Goal: Transaction & Acquisition: Purchase product/service

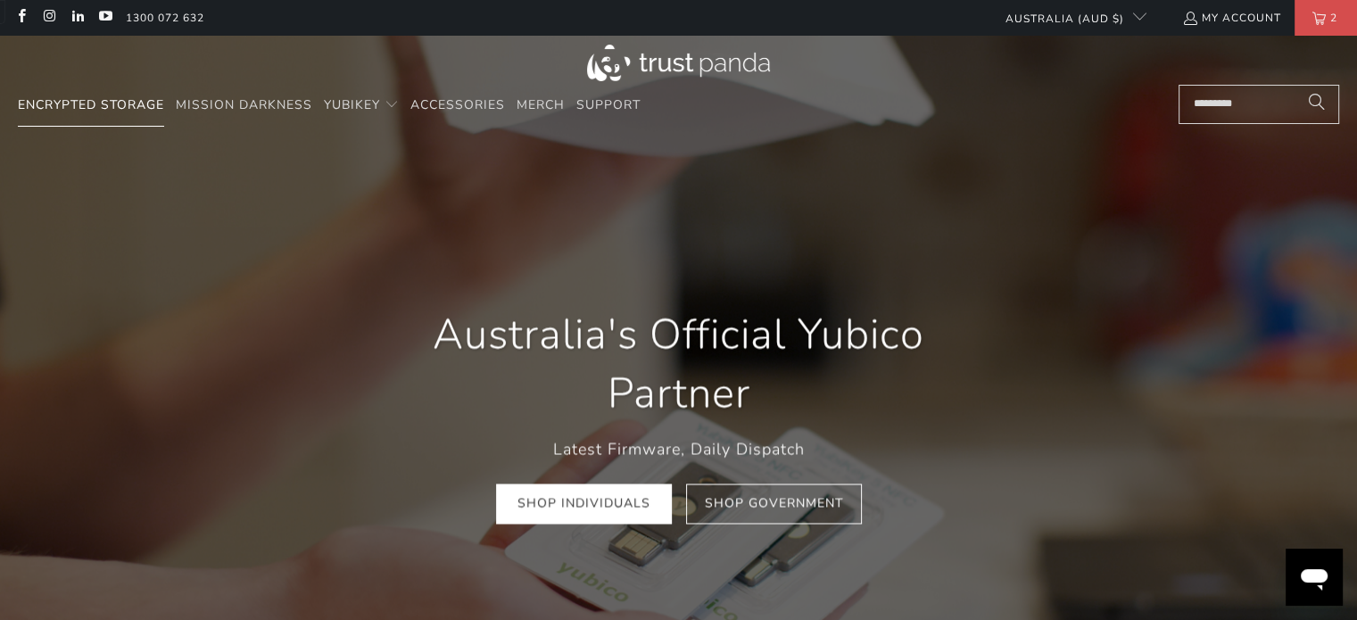
click at [144, 106] on span "Encrypted Storage" at bounding box center [91, 104] width 146 height 17
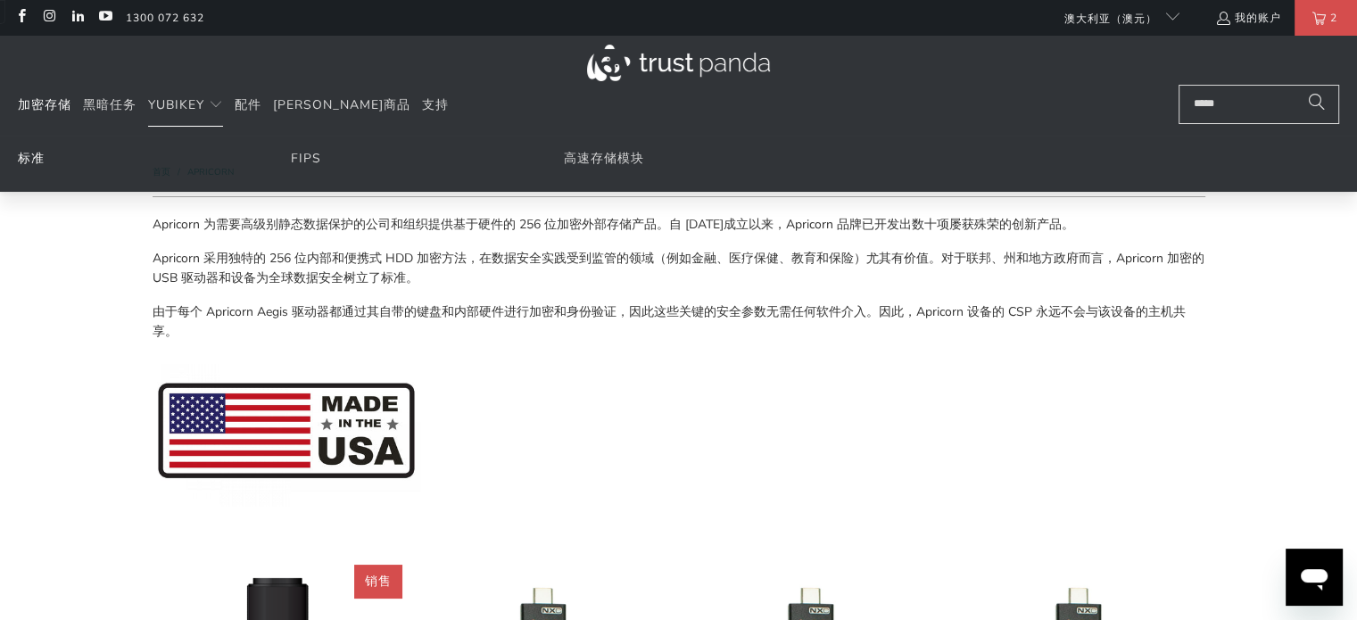
click at [19, 164] on font "标准" at bounding box center [31, 158] width 27 height 17
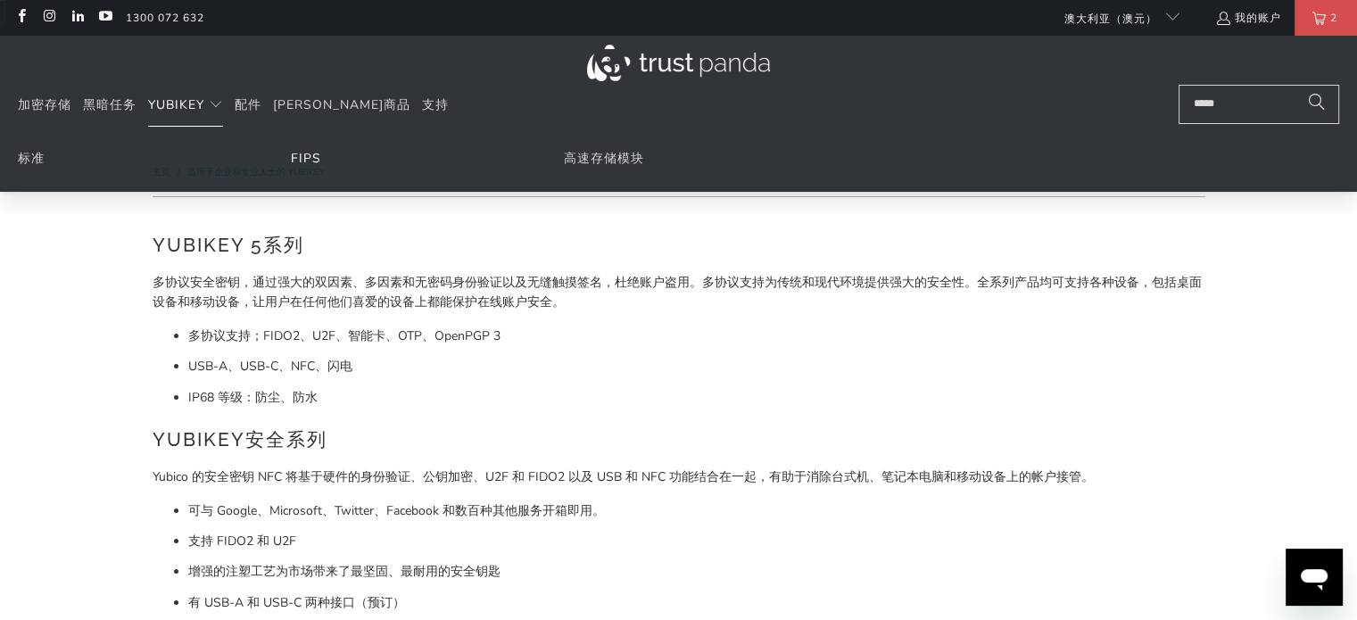
click at [307, 162] on font "FIPS" at bounding box center [306, 158] width 30 height 17
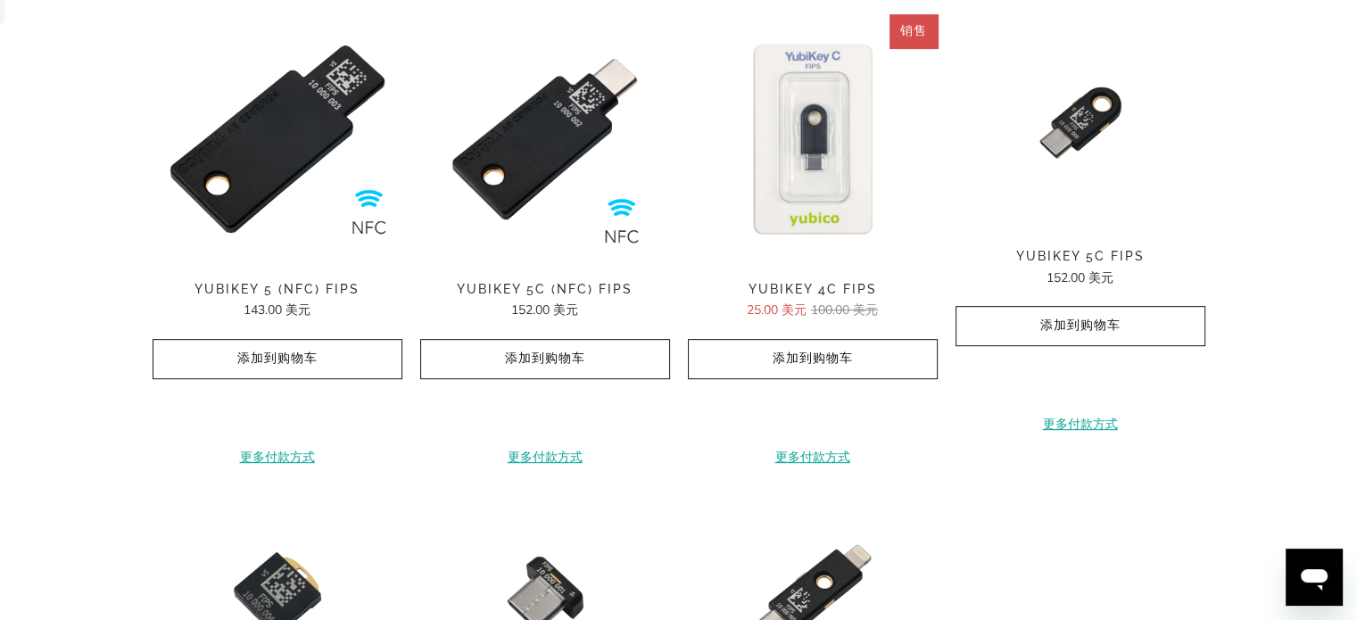
scroll to position [714, 0]
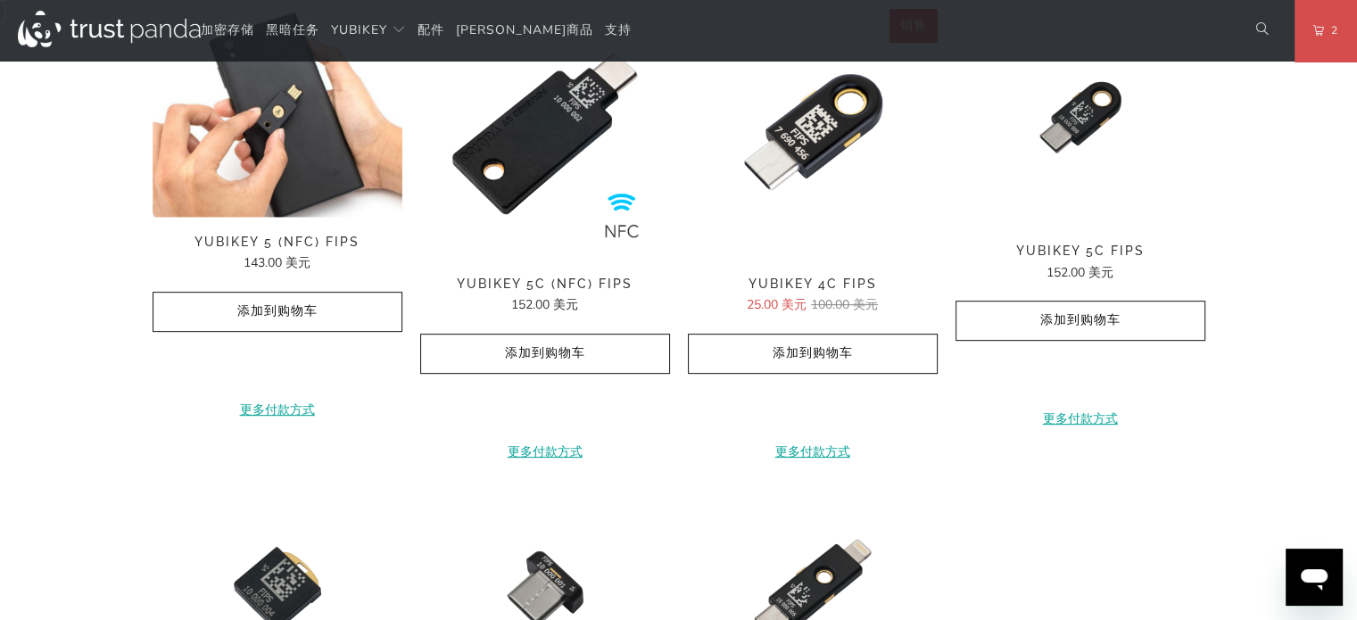
click at [294, 170] on img at bounding box center [278, 113] width 250 height 208
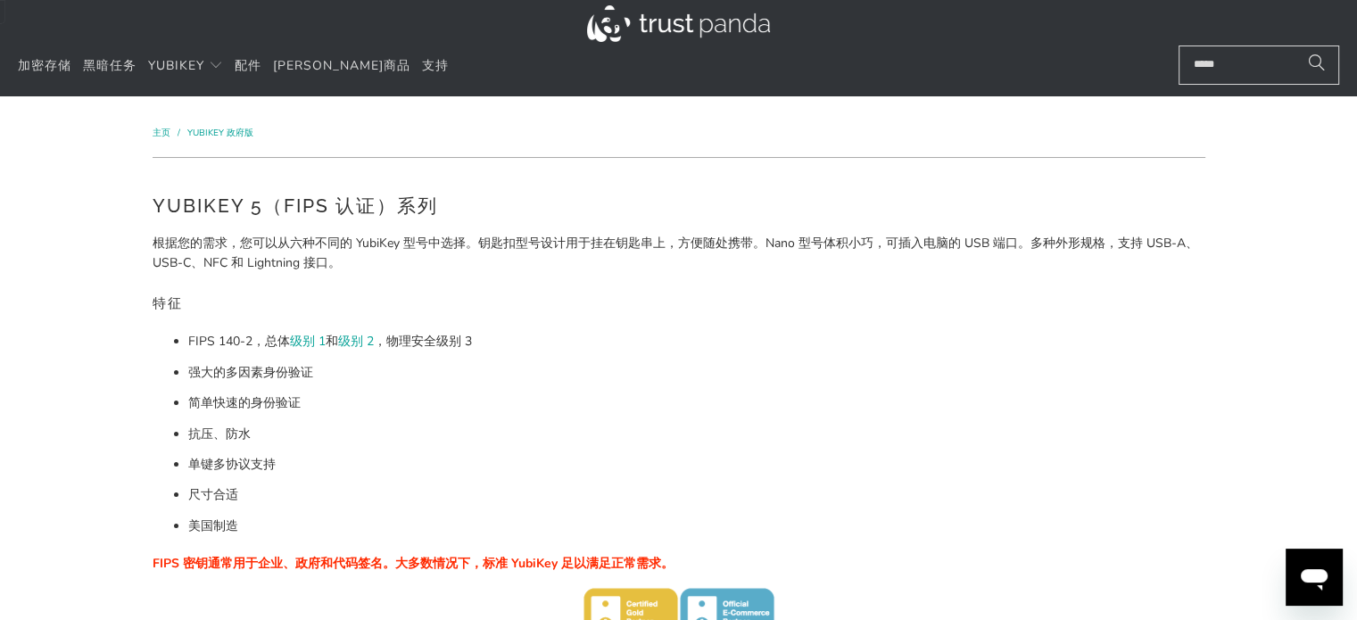
scroll to position [0, 0]
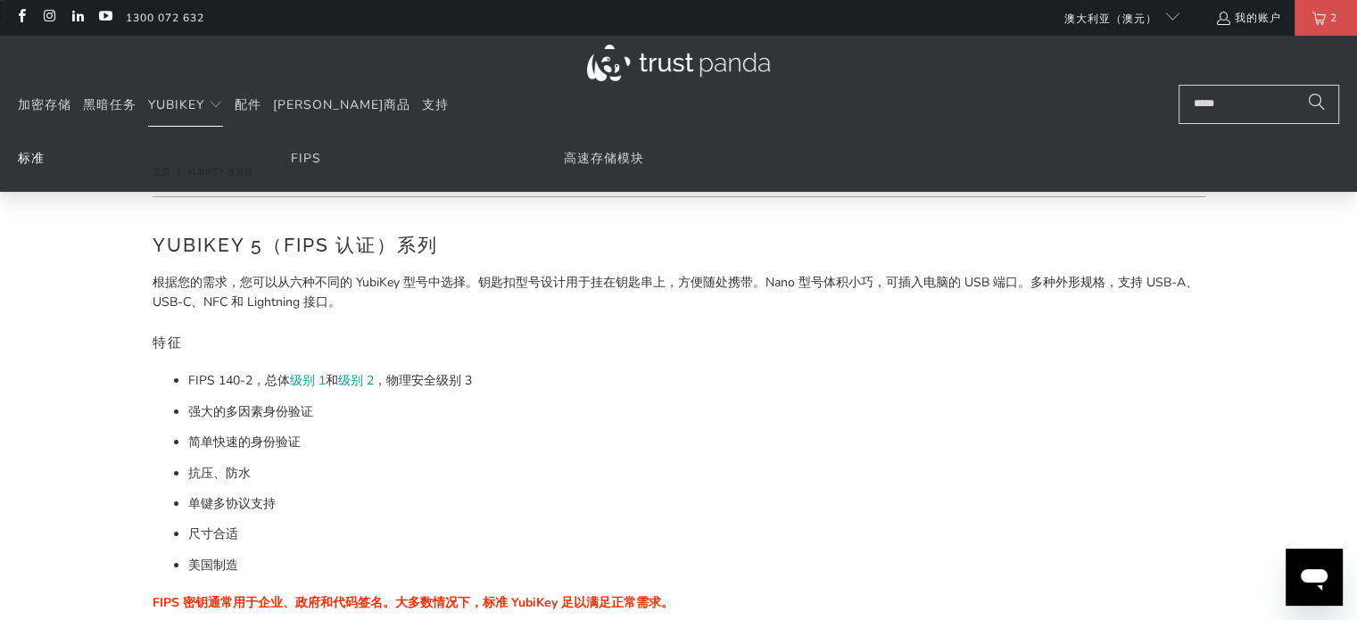
click at [22, 158] on font "标准" at bounding box center [31, 158] width 27 height 17
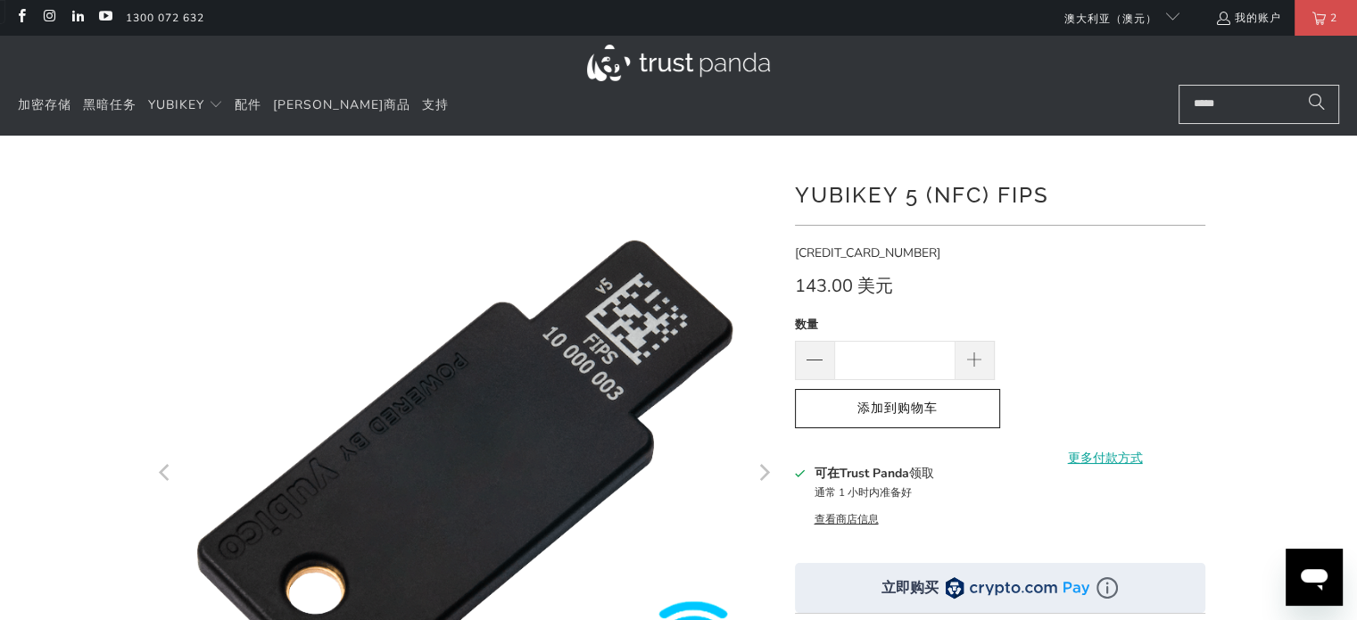
click at [842, 520] on font "查看商店信息" at bounding box center [846, 519] width 64 height 14
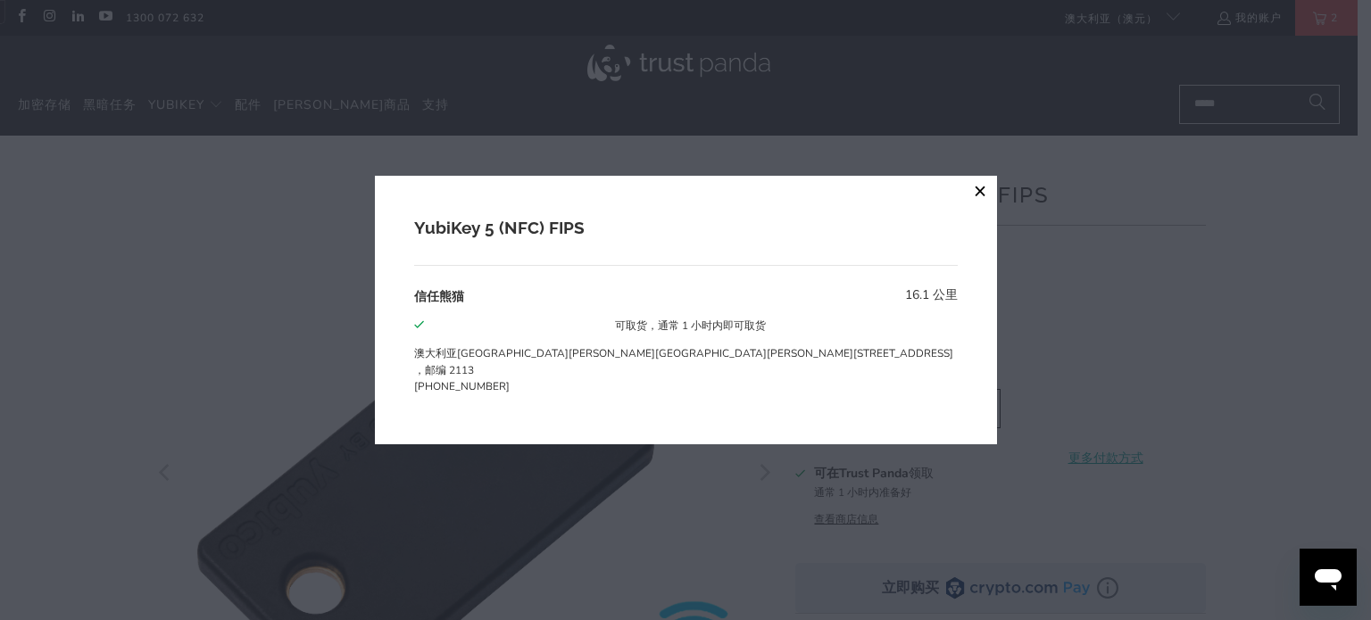
click at [965, 189] on button "关闭" at bounding box center [981, 192] width 32 height 32
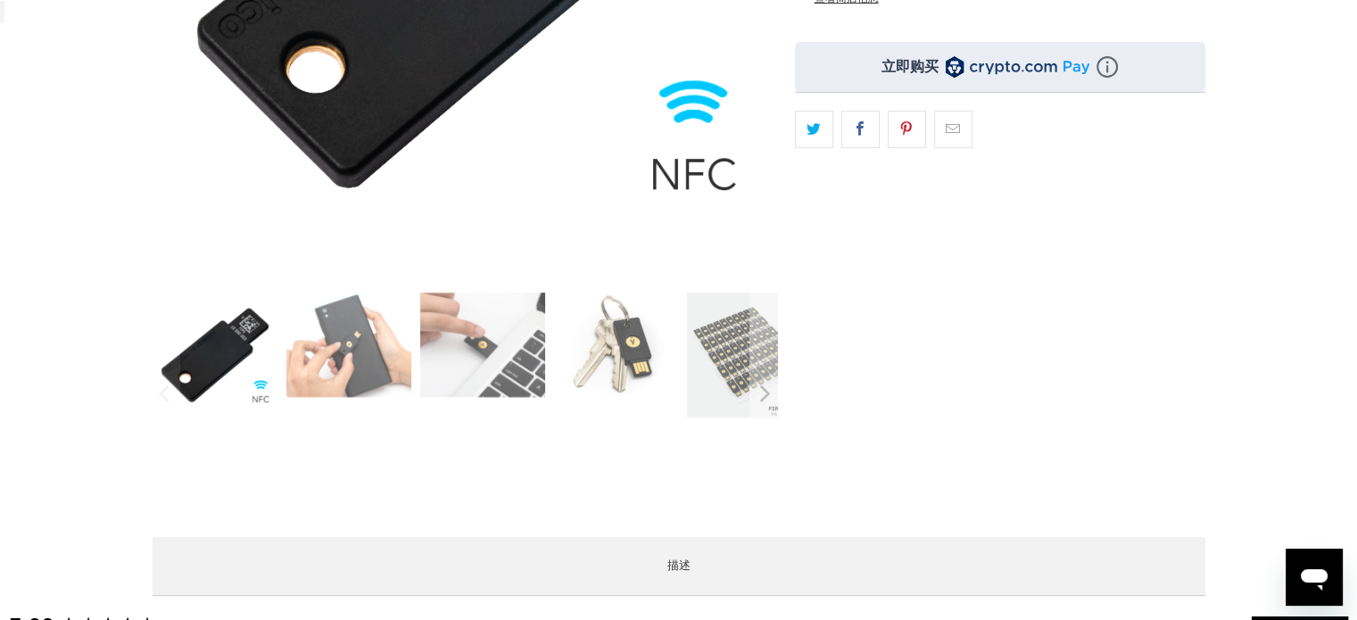
scroll to position [427, 0]
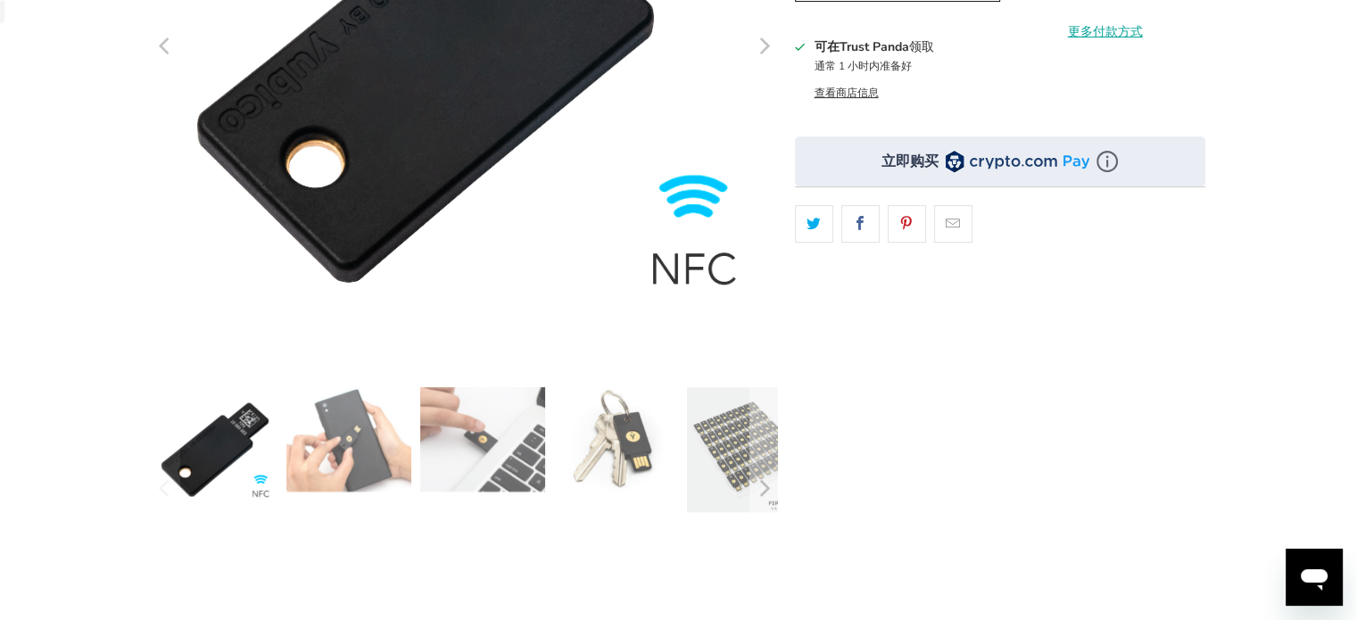
click at [460, 442] on img at bounding box center [482, 439] width 125 height 104
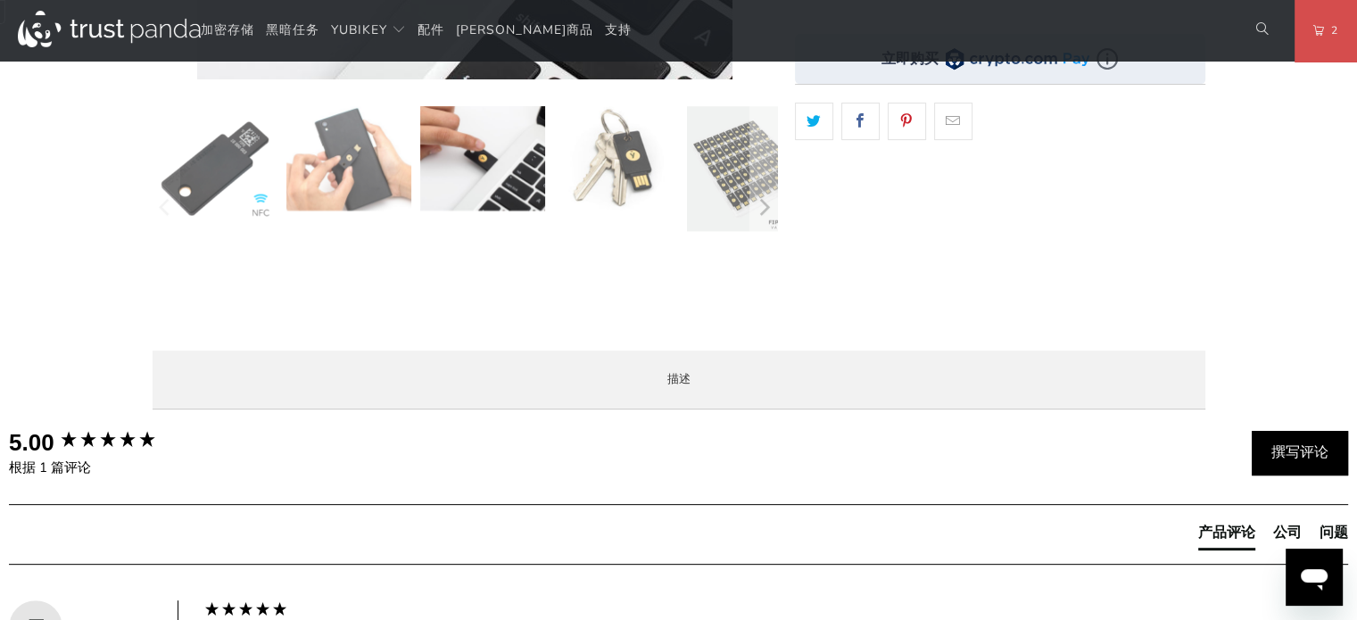
scroll to position [0, 0]
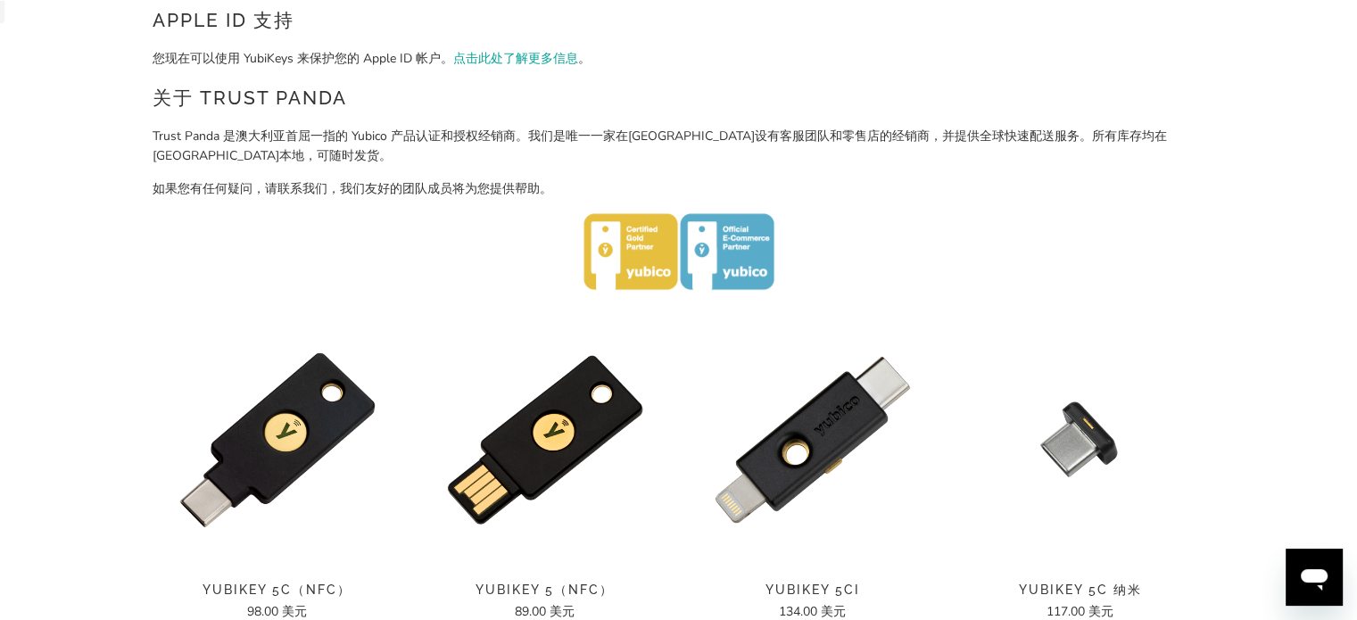
scroll to position [789, 0]
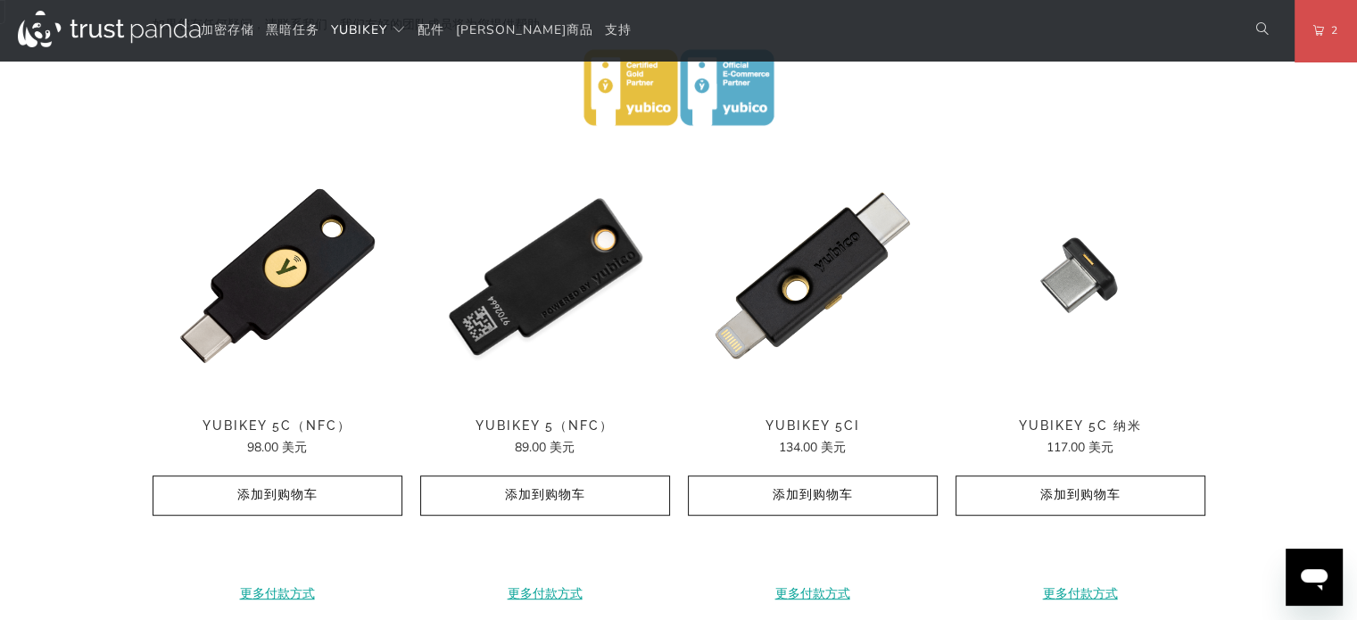
click at [543, 305] on img at bounding box center [545, 276] width 250 height 250
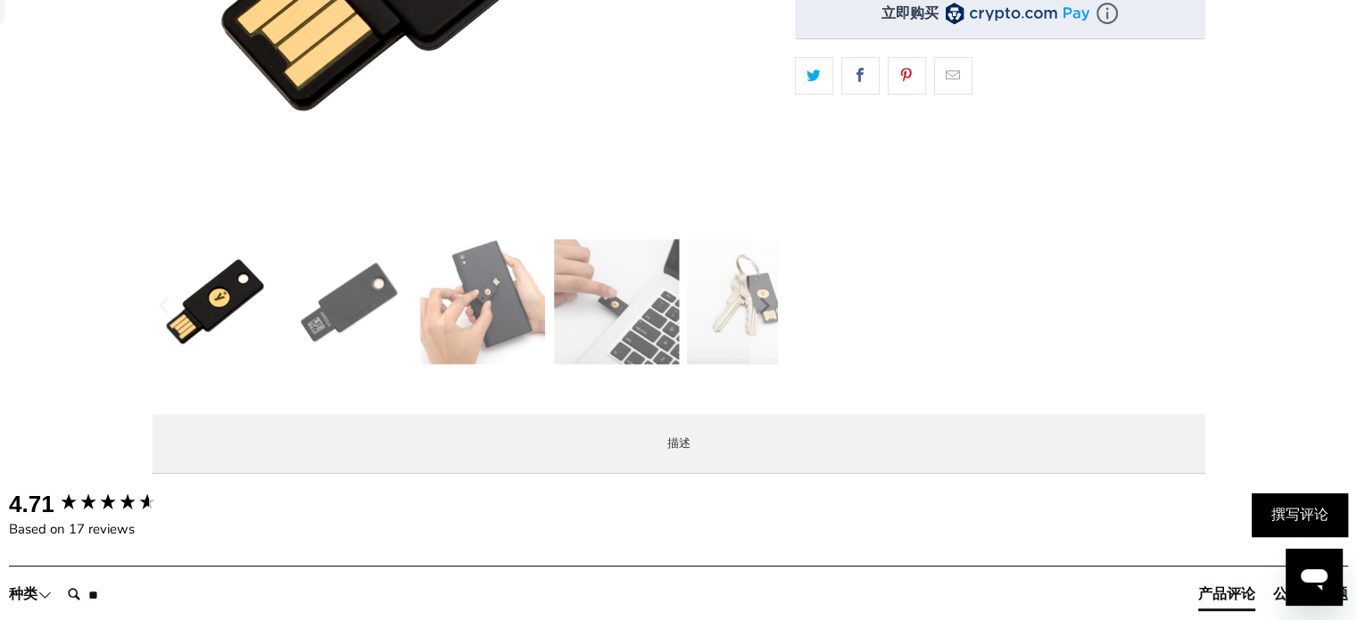
scroll to position [625, 0]
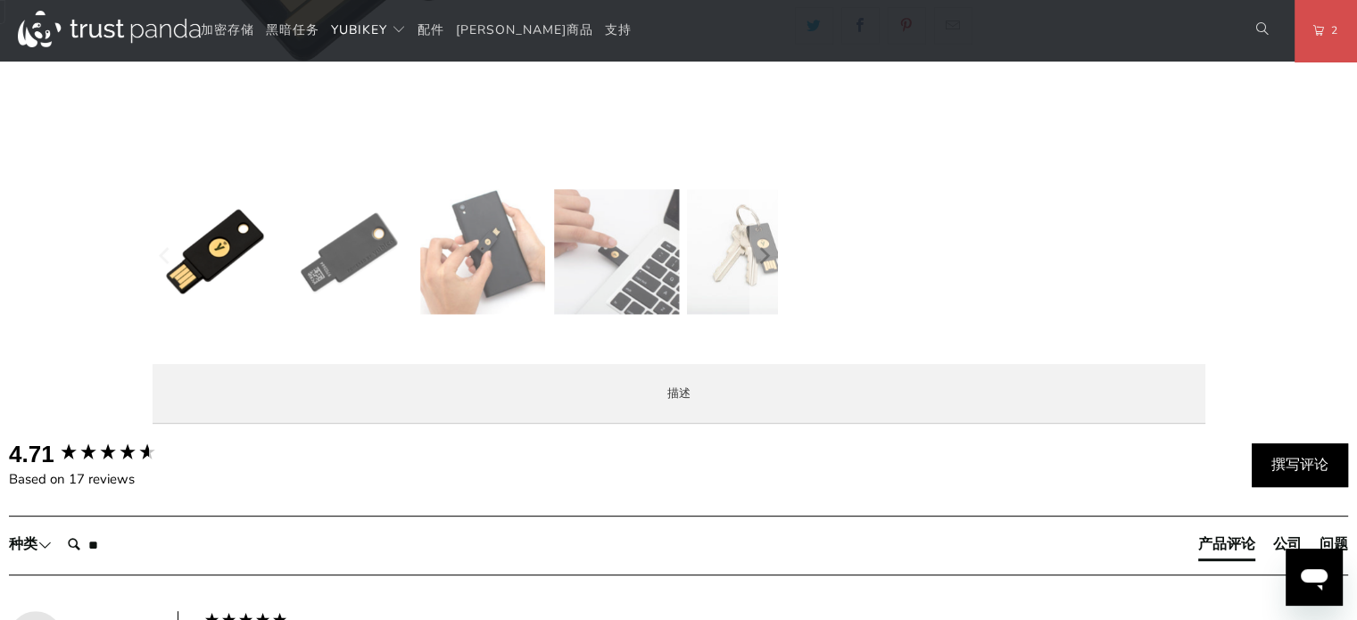
click at [730, 256] on img at bounding box center [749, 251] width 125 height 125
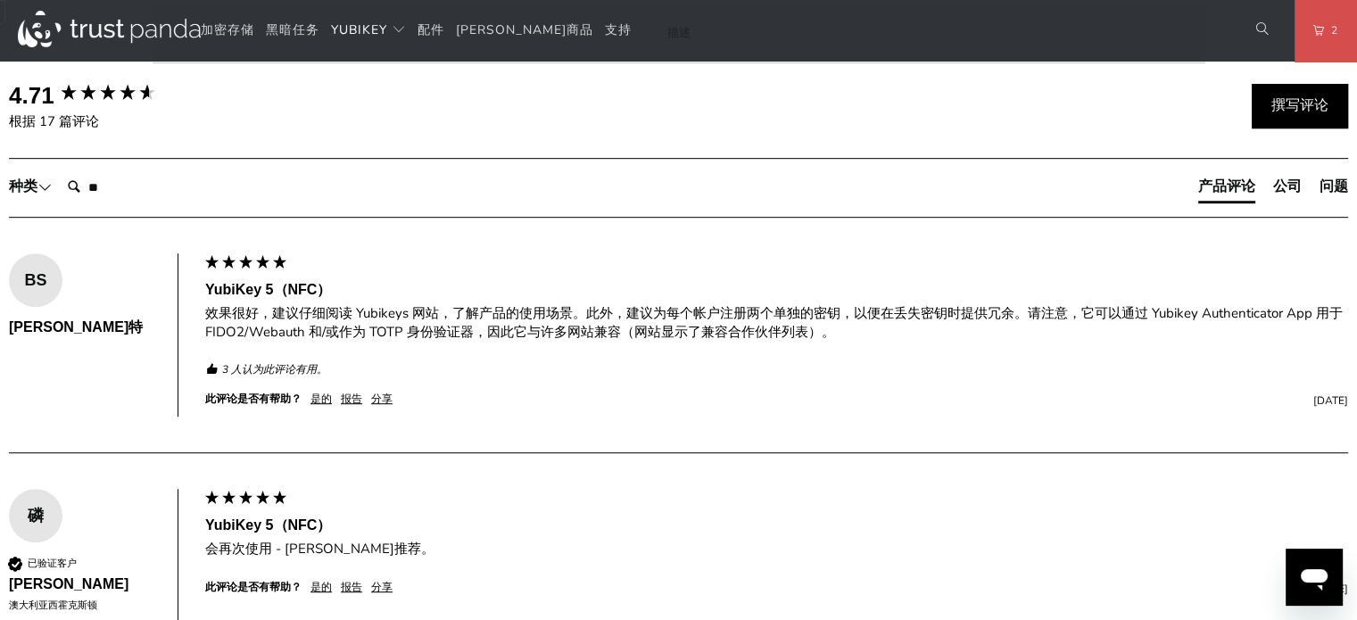
scroll to position [957, 0]
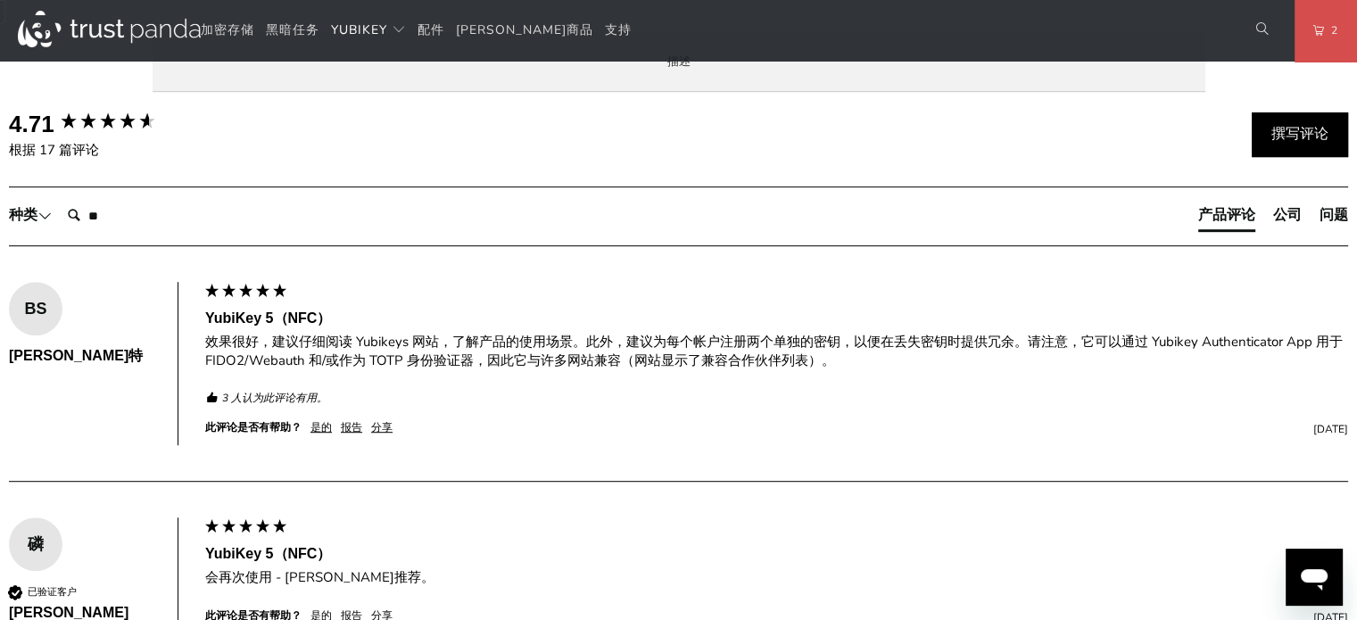
click at [0, 0] on font "规格" at bounding box center [0, 0] width 0 height 0
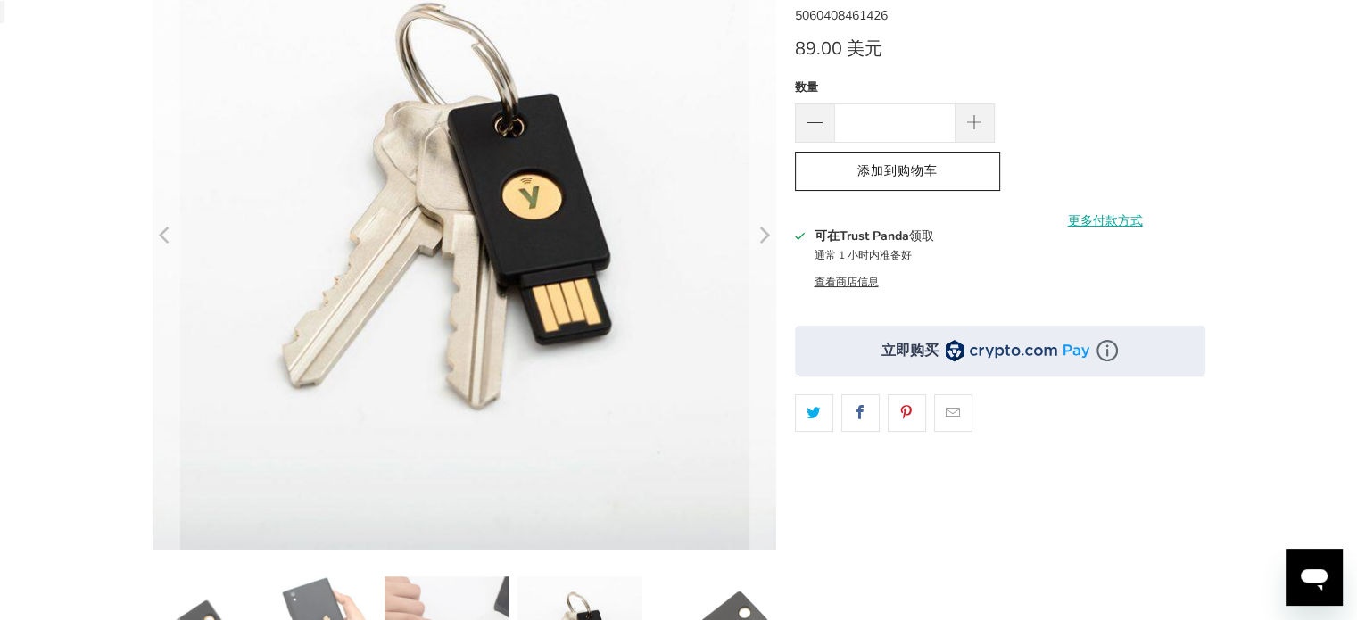
scroll to position [463, 0]
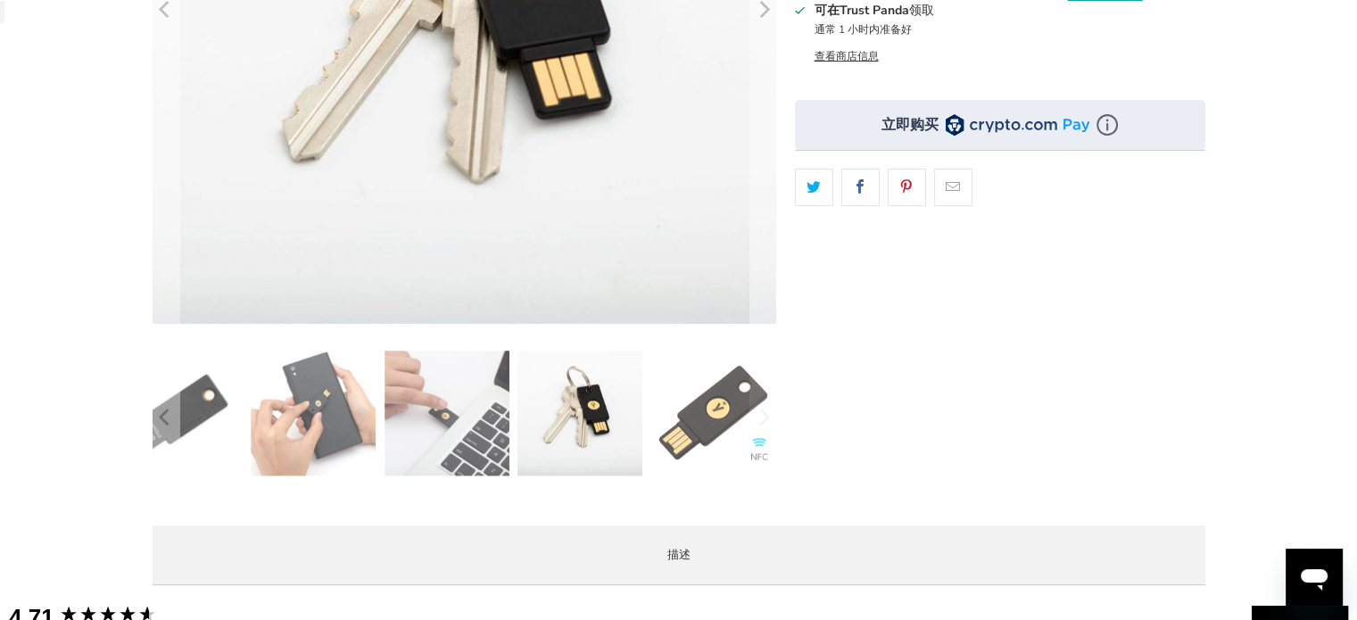
click at [236, 408] on img at bounding box center [179, 413] width 125 height 125
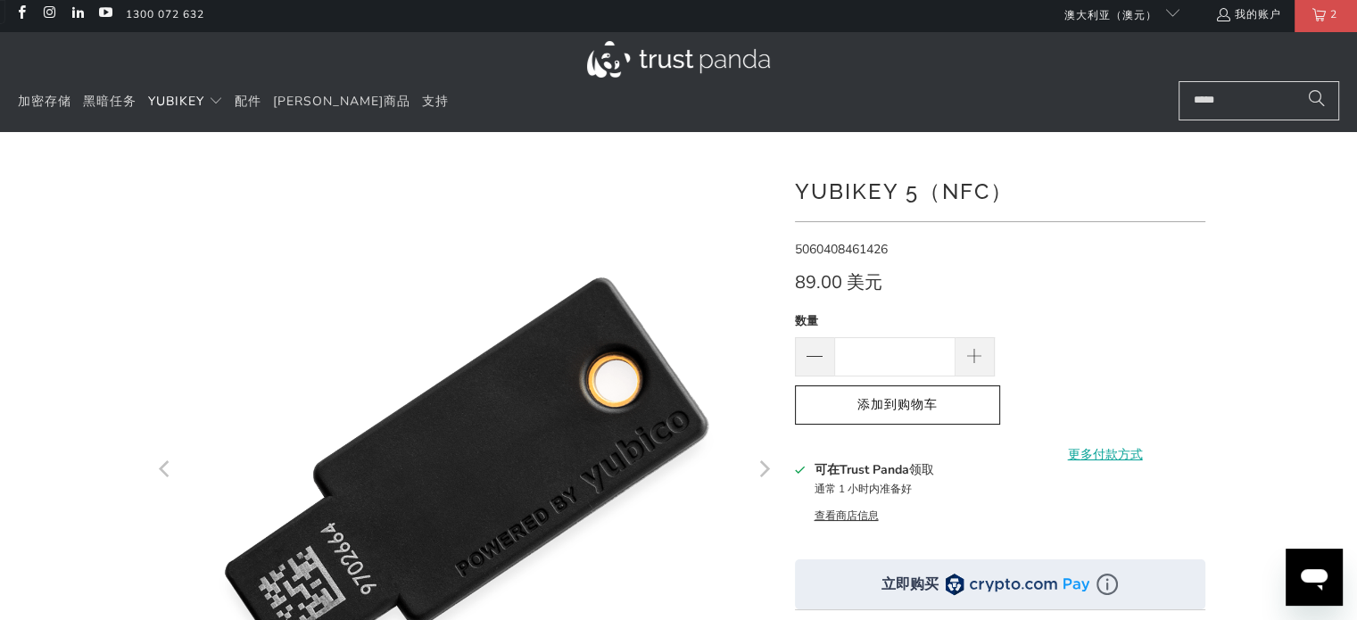
scroll to position [0, 0]
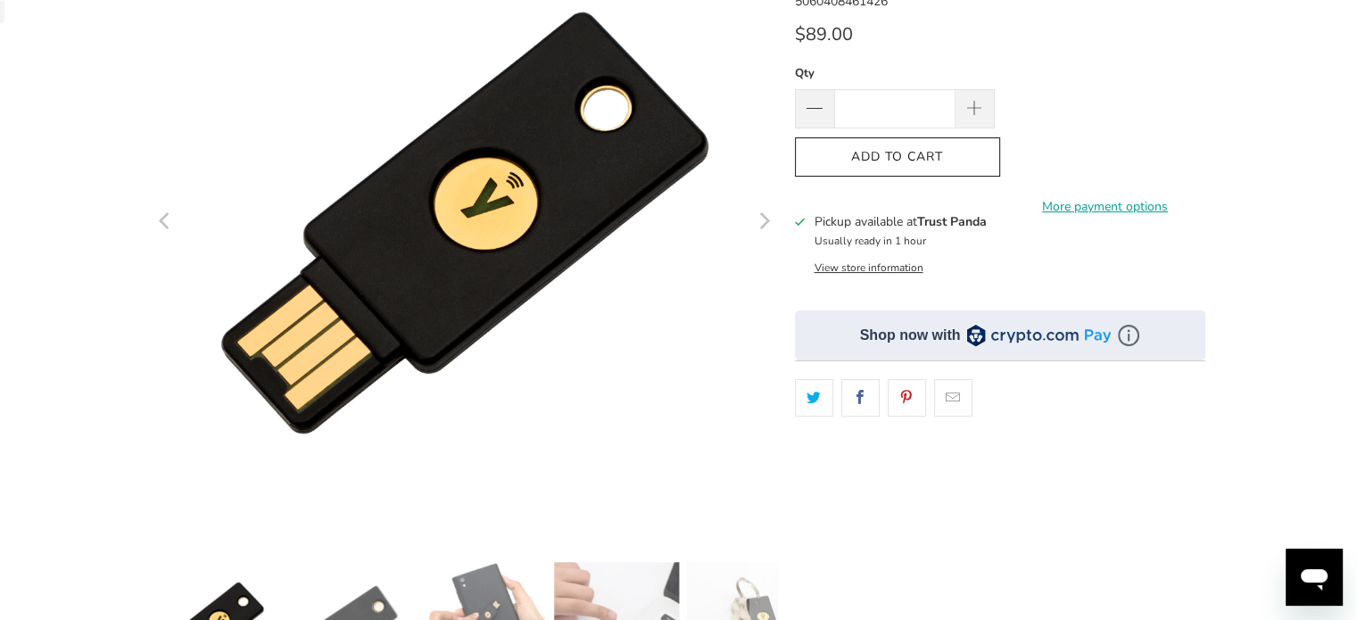
scroll to position [357, 0]
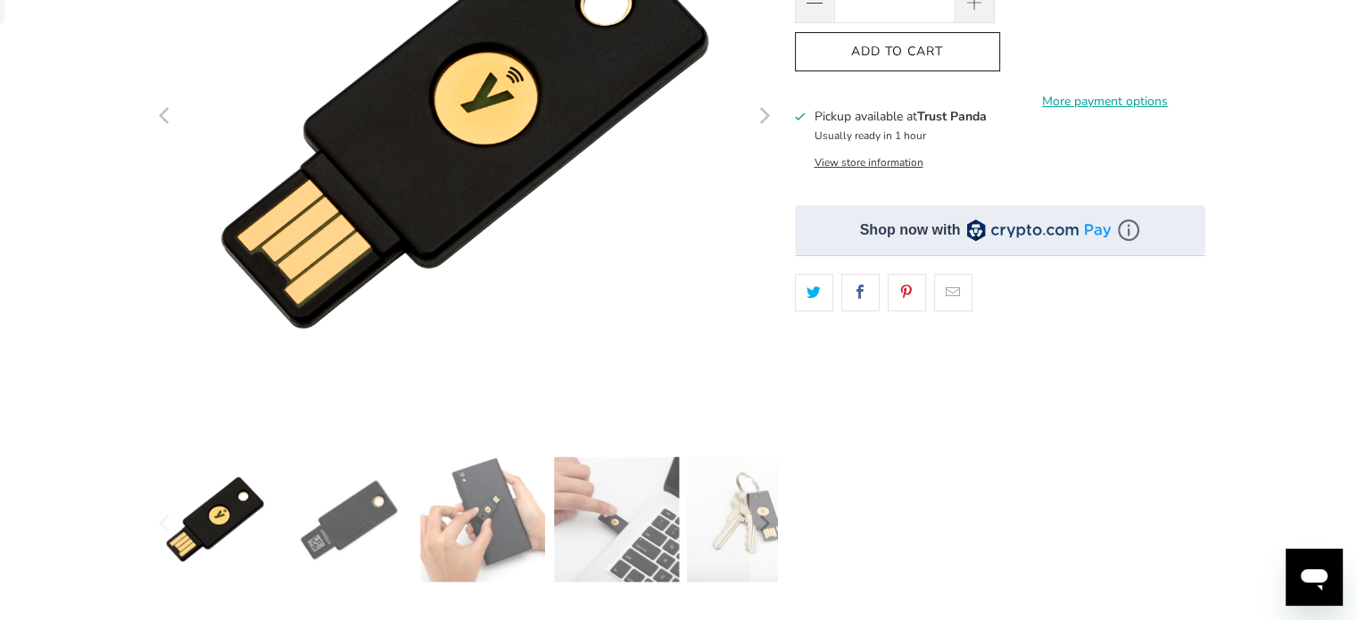
click at [626, 519] on img at bounding box center [616, 519] width 125 height 125
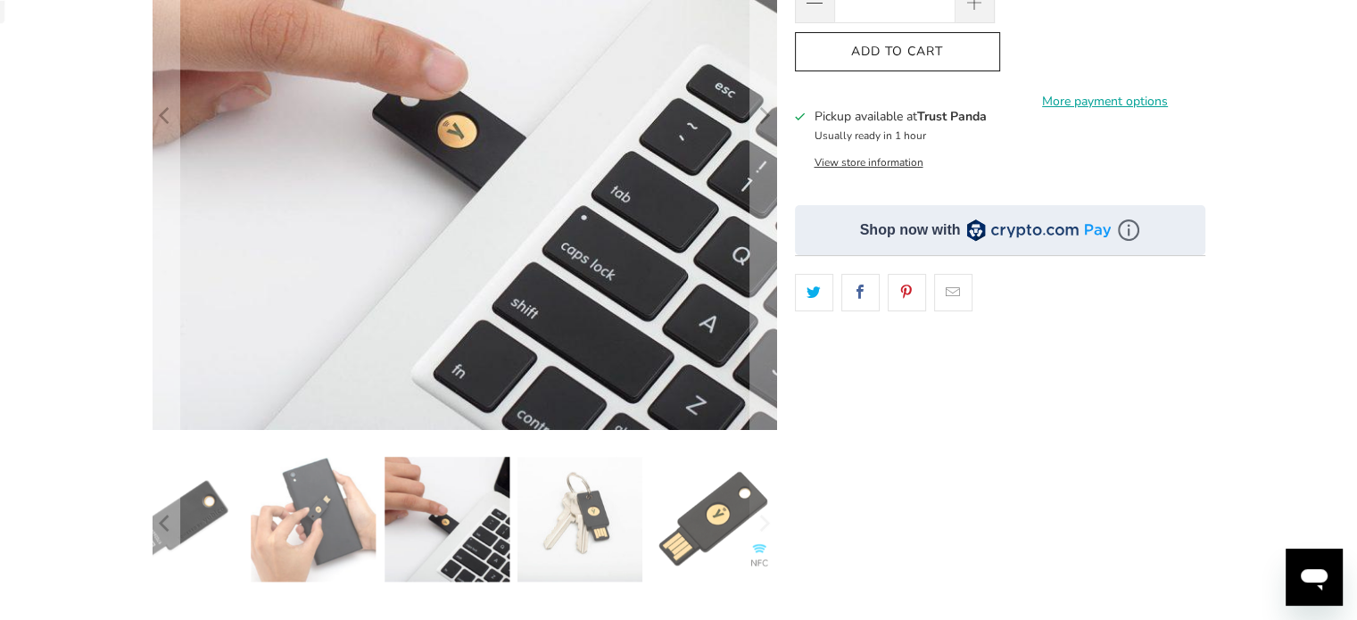
click at [726, 521] on img at bounding box center [714, 519] width 125 height 125
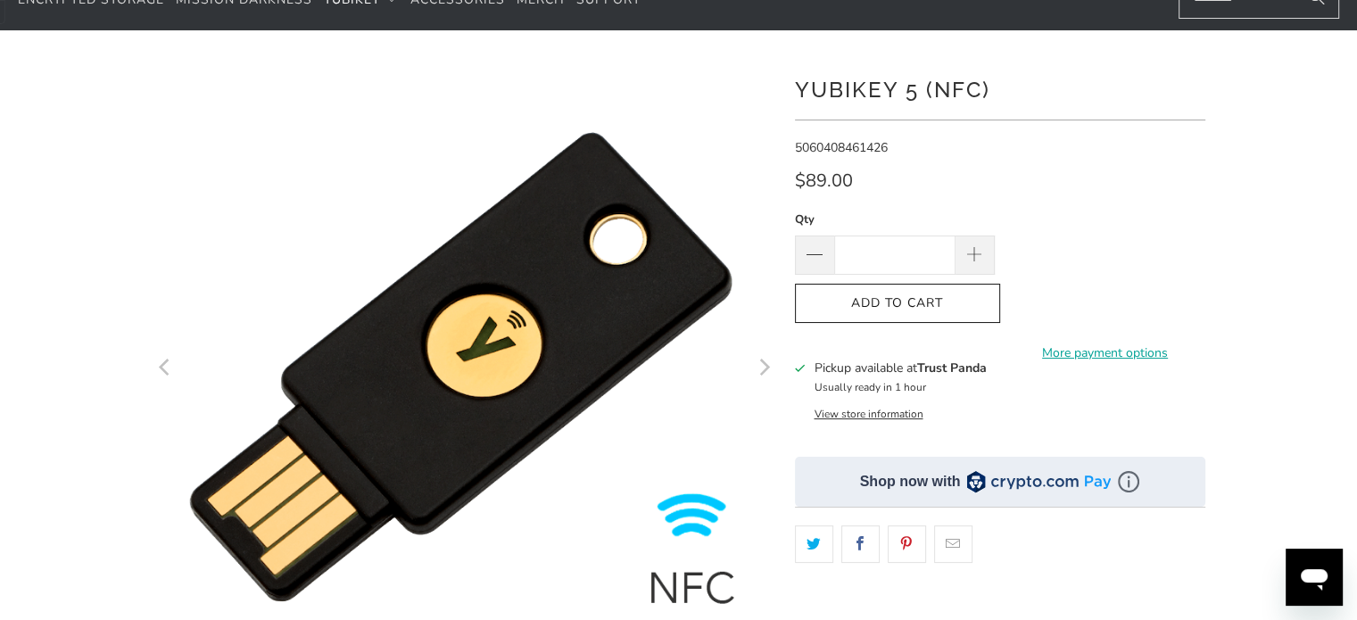
scroll to position [0, 0]
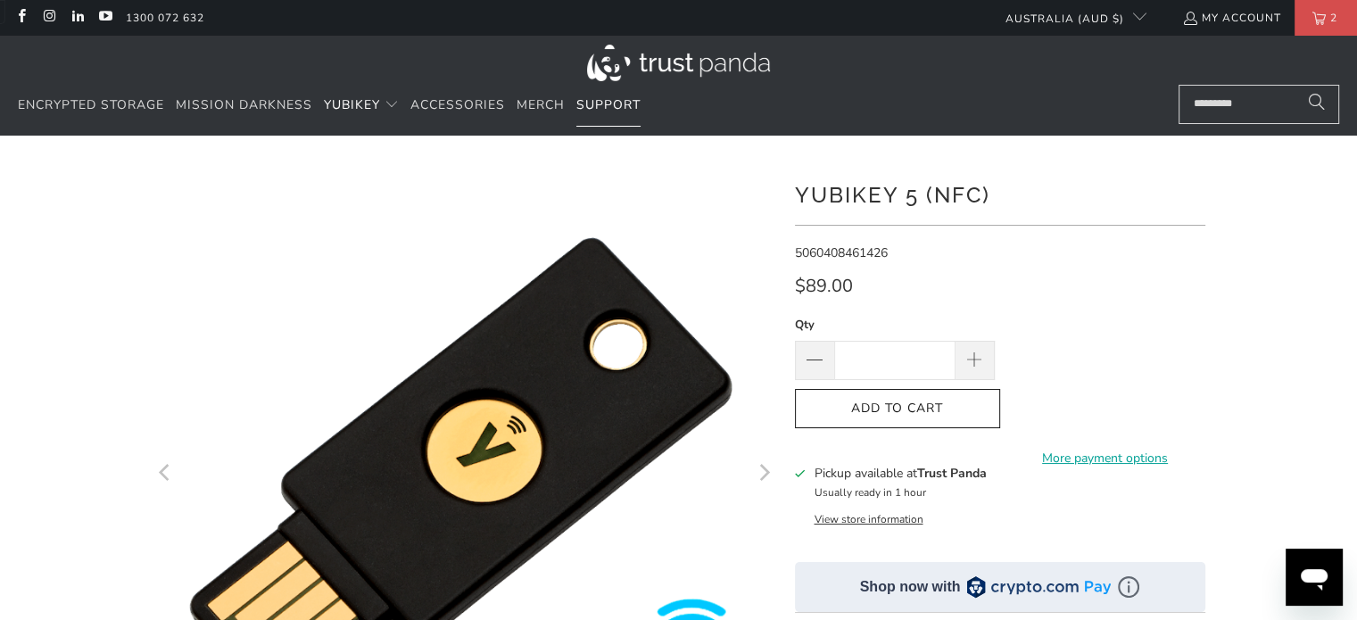
click at [610, 112] on span "Support" at bounding box center [608, 104] width 64 height 17
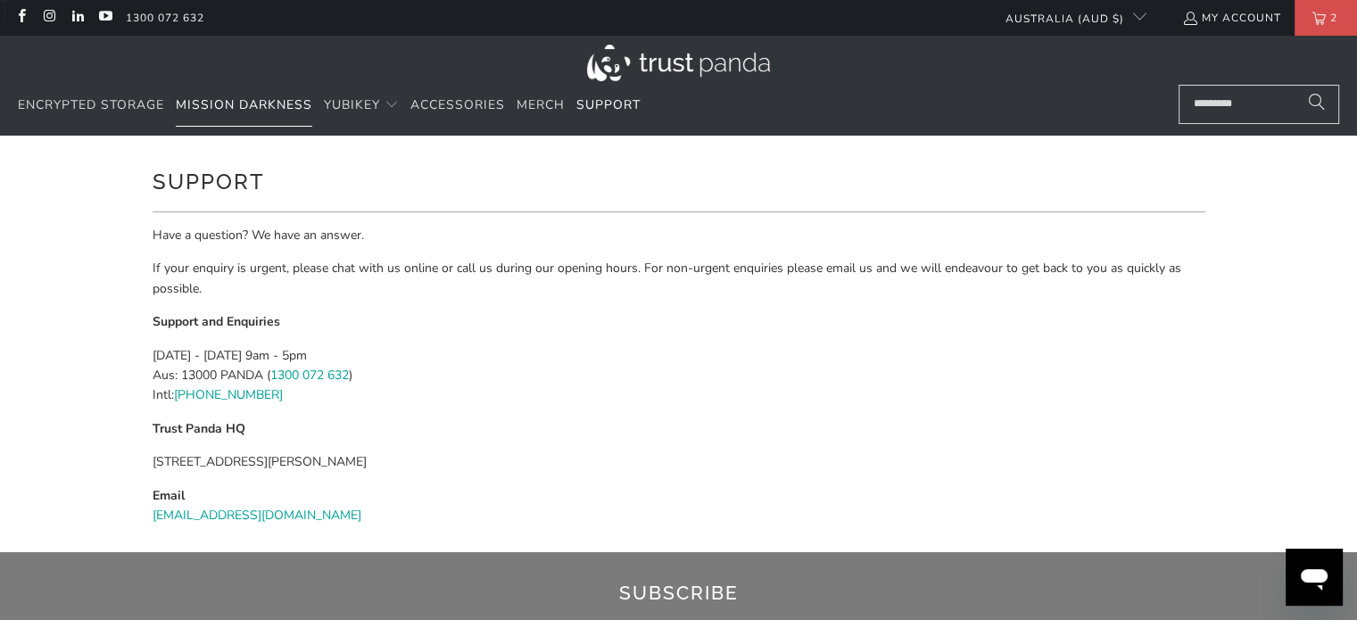
click at [236, 99] on span "Mission Darkness" at bounding box center [244, 104] width 137 height 17
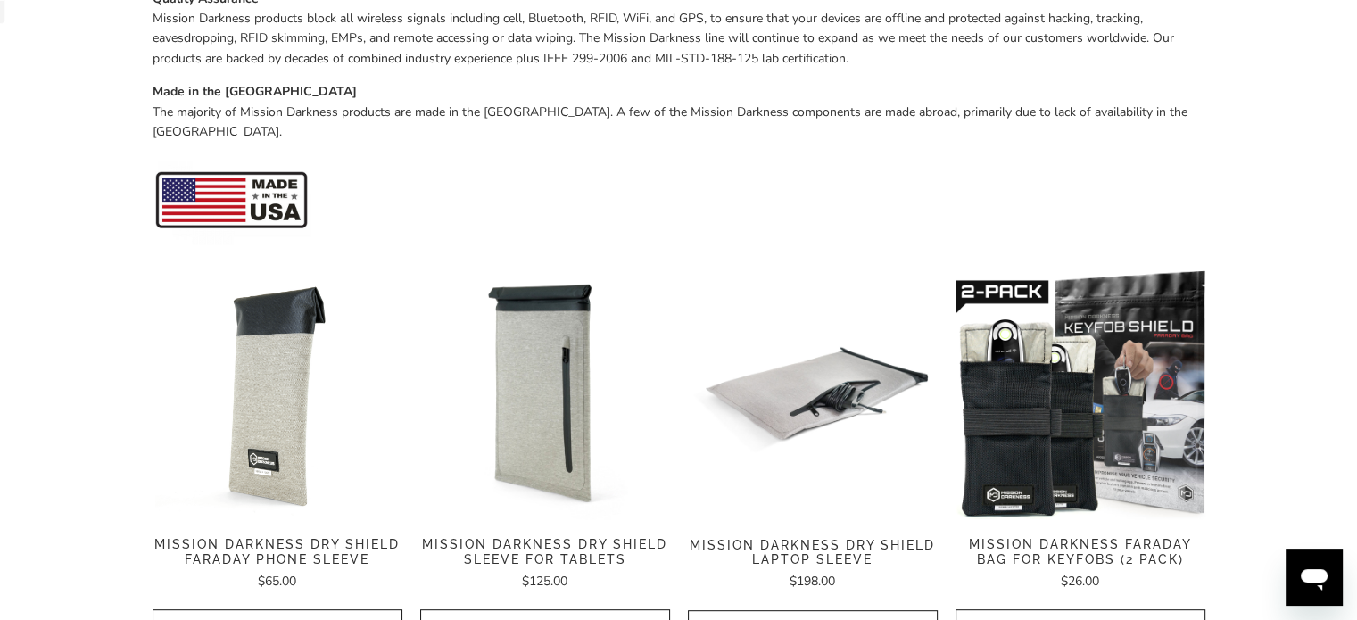
scroll to position [713, 0]
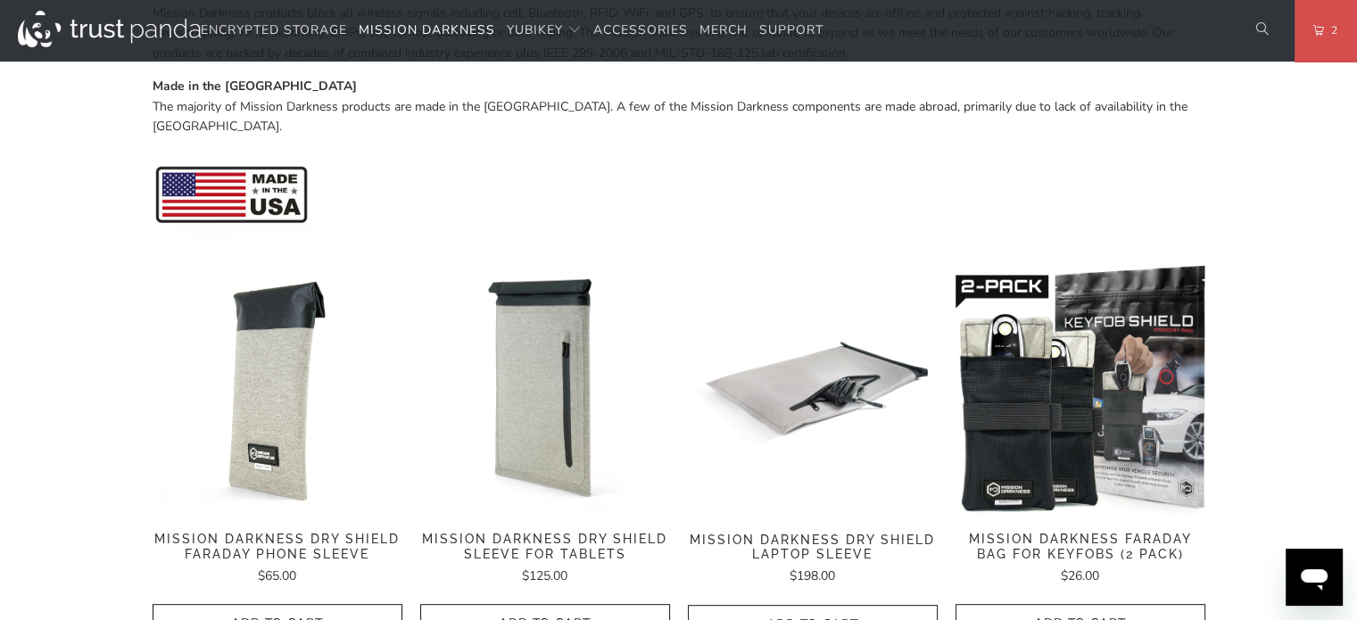
drag, startPoint x: 1370, startPoint y: 133, endPoint x: 1368, endPoint y: 185, distance: 51.8
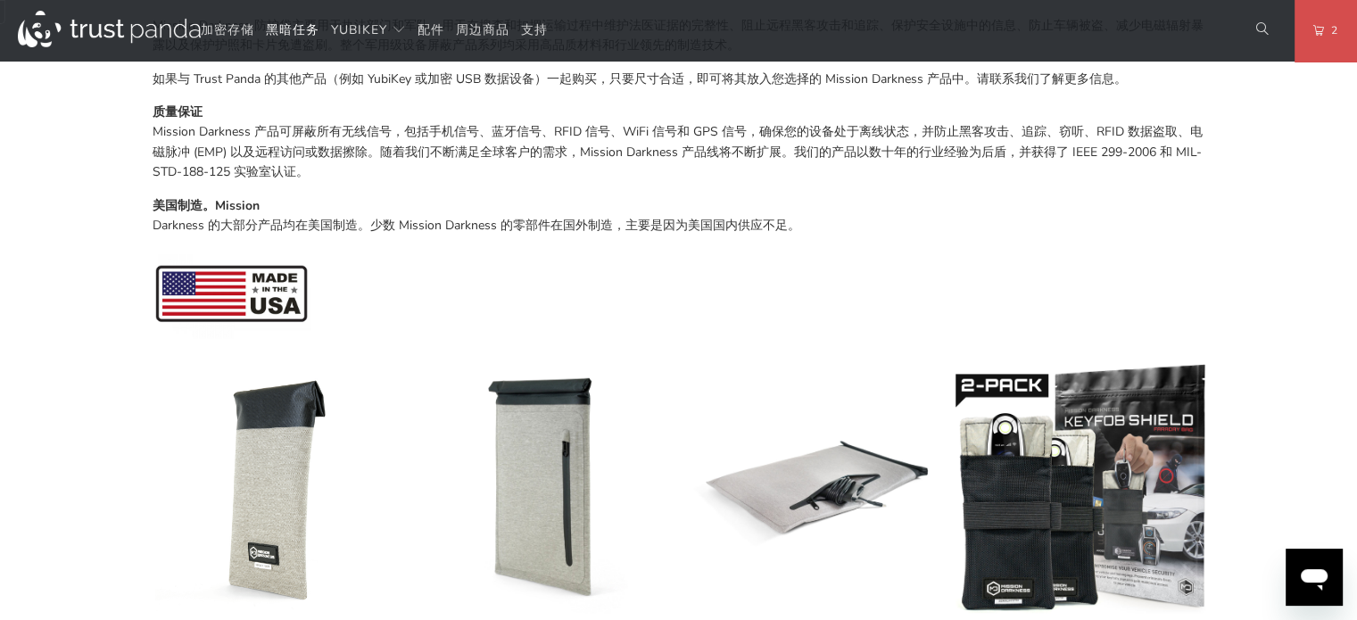
scroll to position [12, 0]
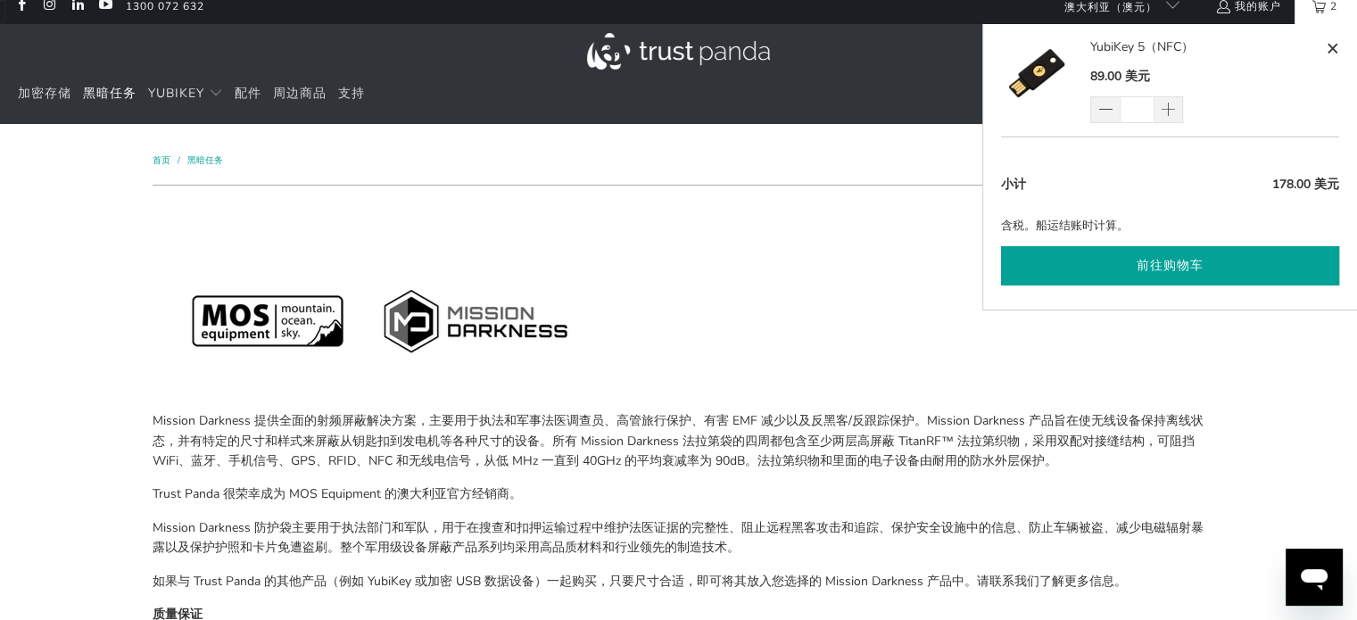
click at [1166, 262] on font "前往购物车" at bounding box center [1170, 265] width 67 height 17
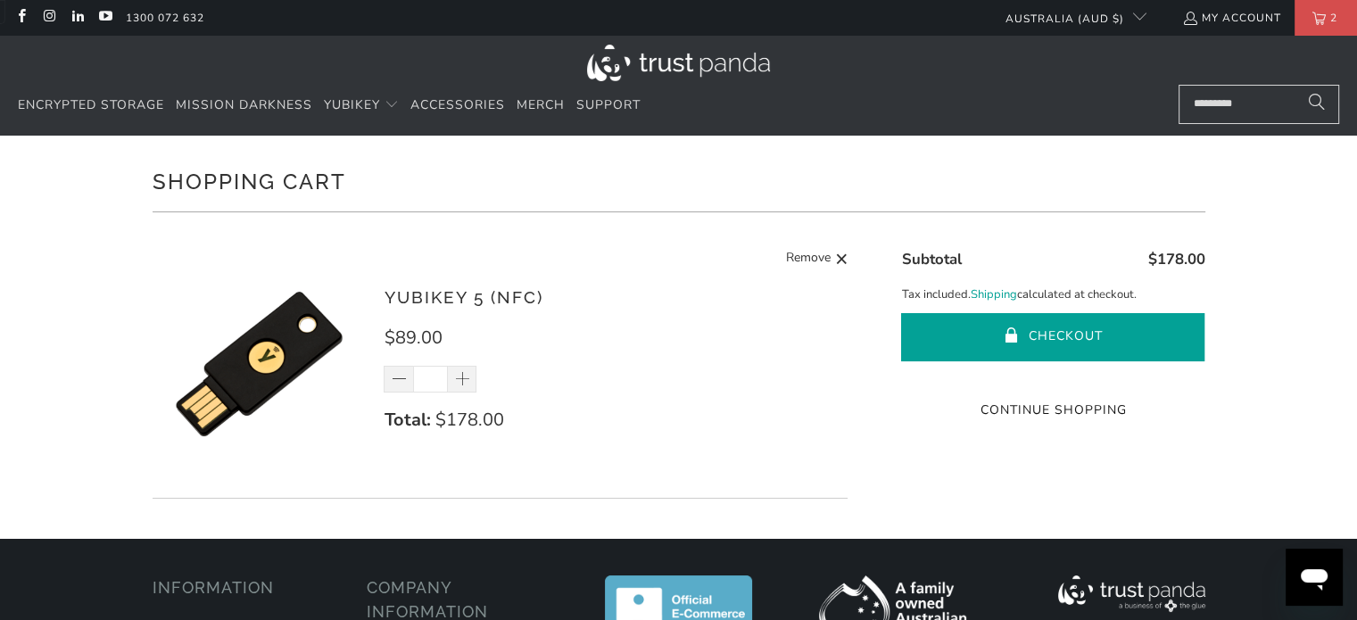
click at [1022, 327] on button "Checkout" at bounding box center [1052, 337] width 303 height 48
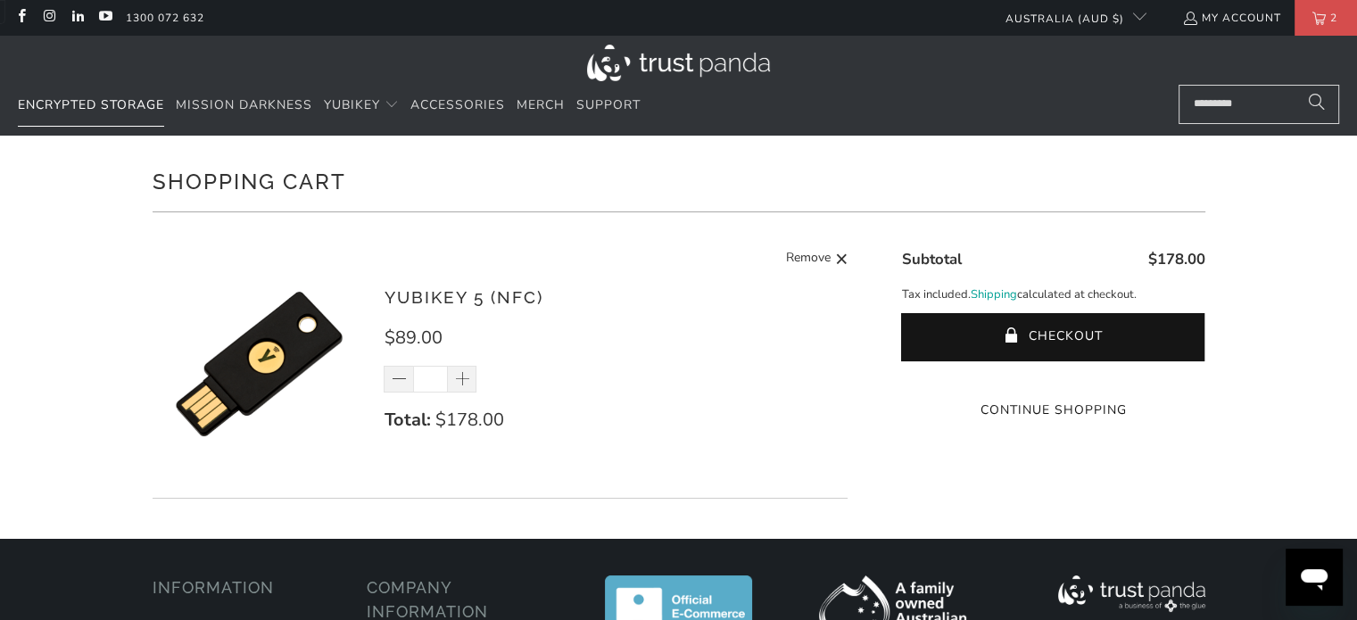
click at [79, 110] on span "Encrypted Storage" at bounding box center [91, 104] width 146 height 17
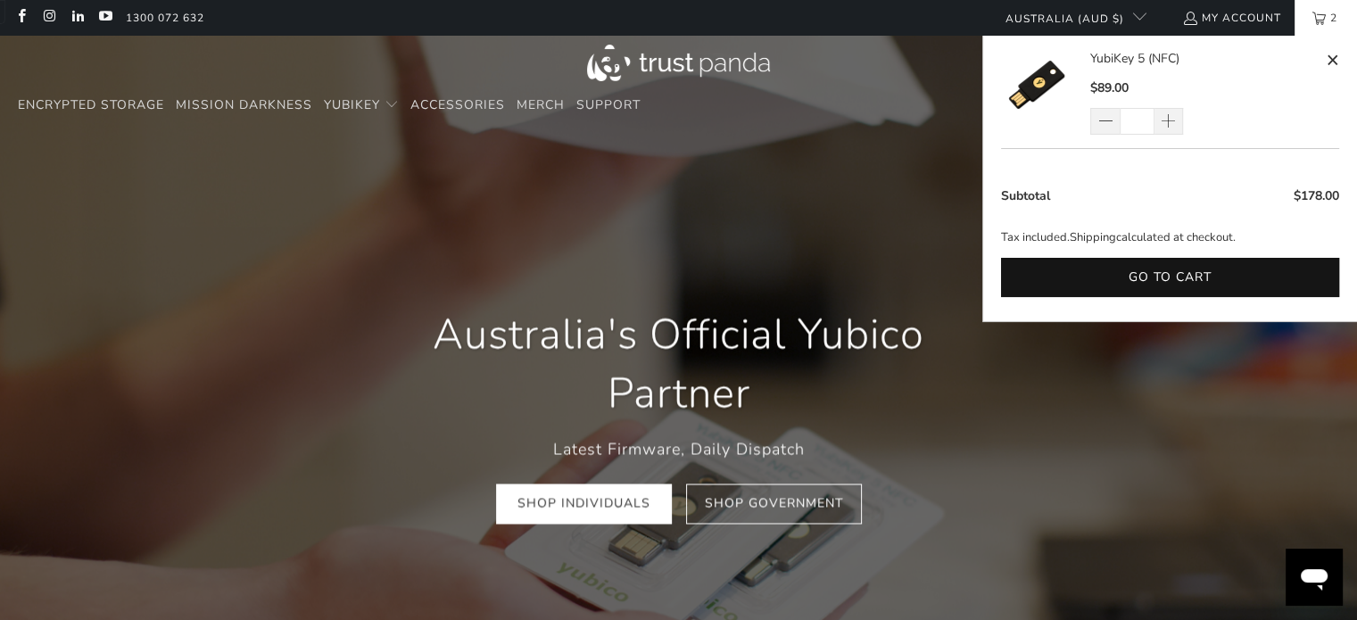
click at [1303, 15] on link "2" at bounding box center [1326, 18] width 62 height 36
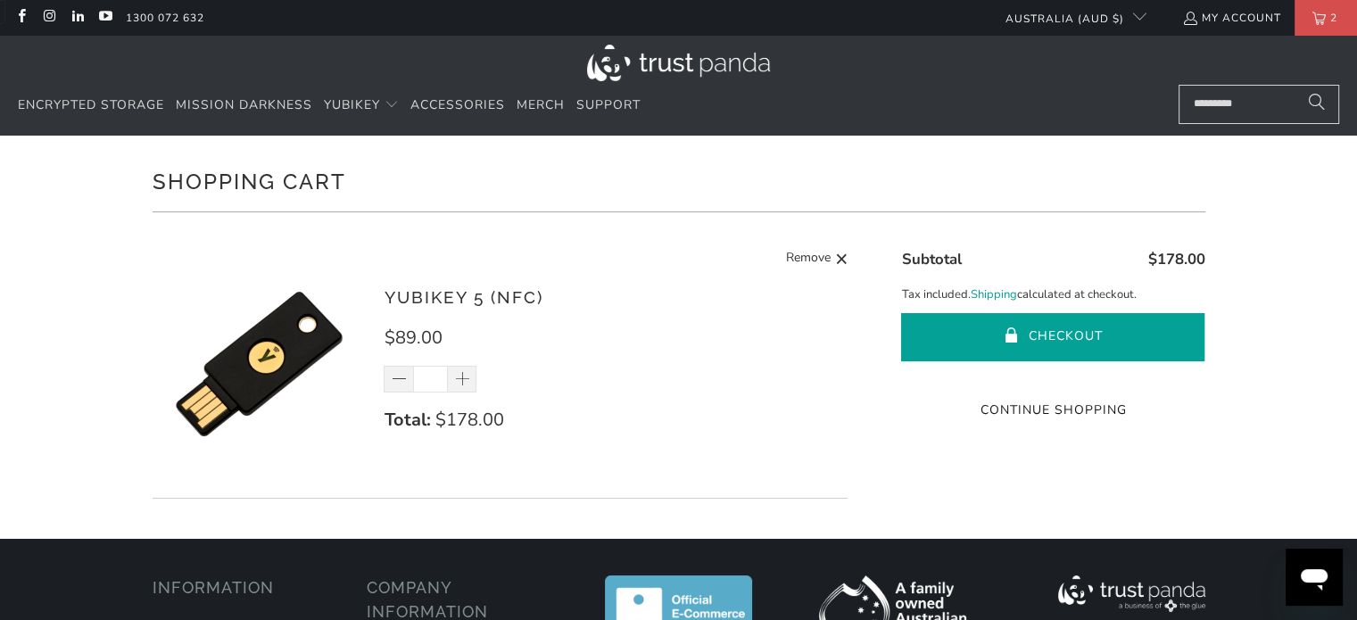
click at [1045, 341] on button "Checkout" at bounding box center [1052, 337] width 303 height 48
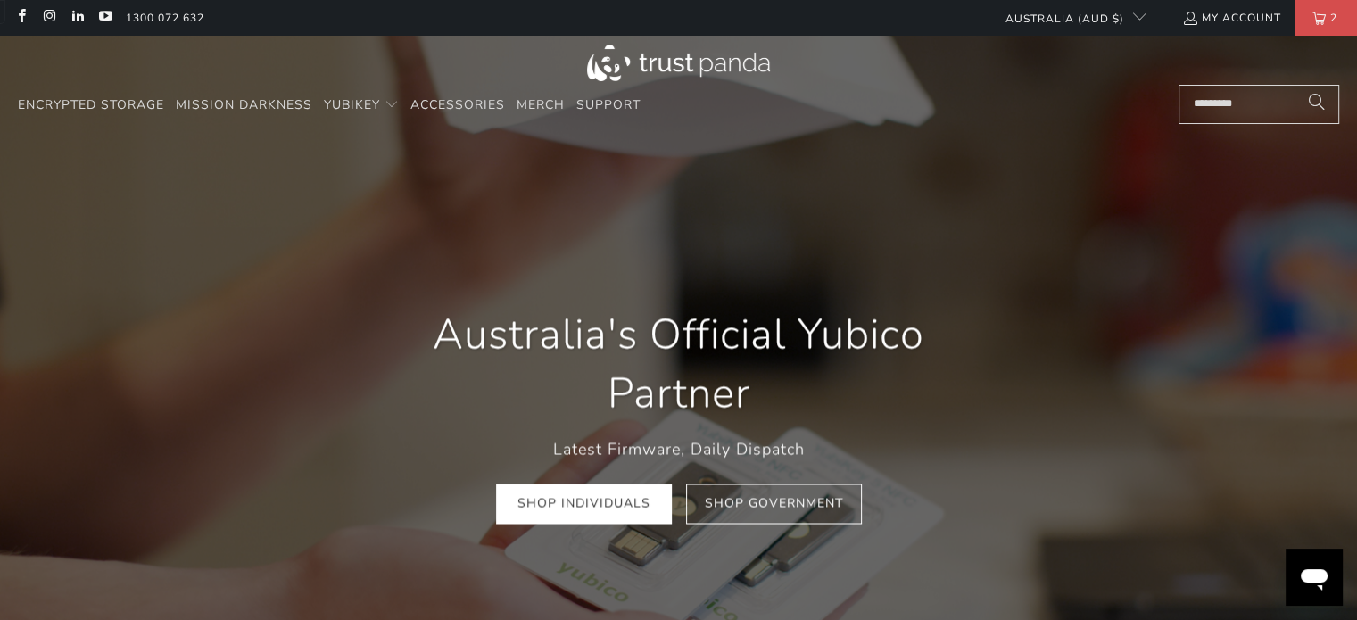
scroll to position [0, 205]
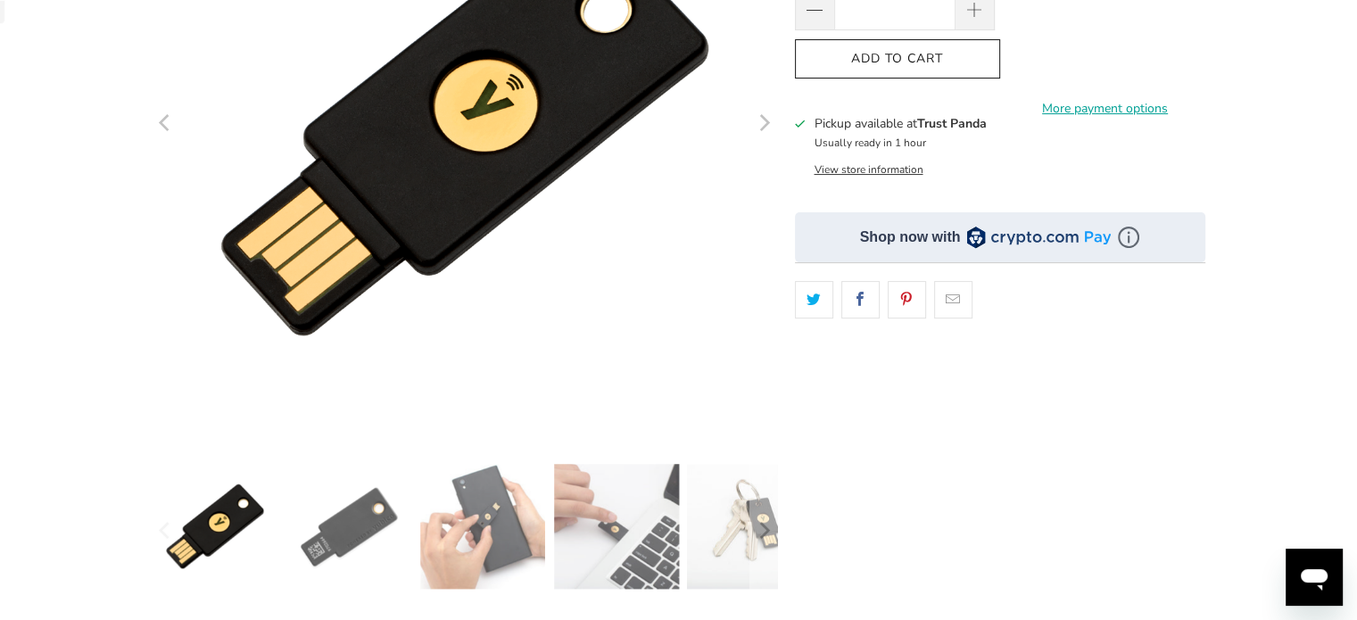
scroll to position [576, 0]
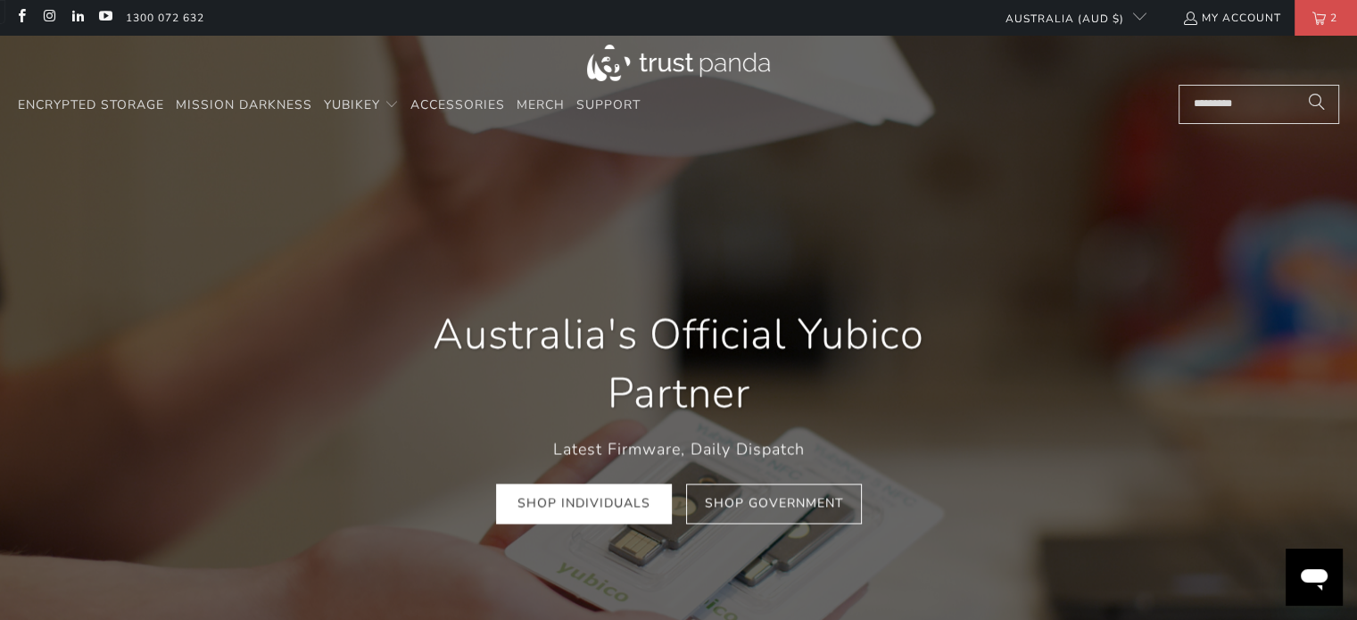
scroll to position [0, 205]
